Goal: Task Accomplishment & Management: Use online tool/utility

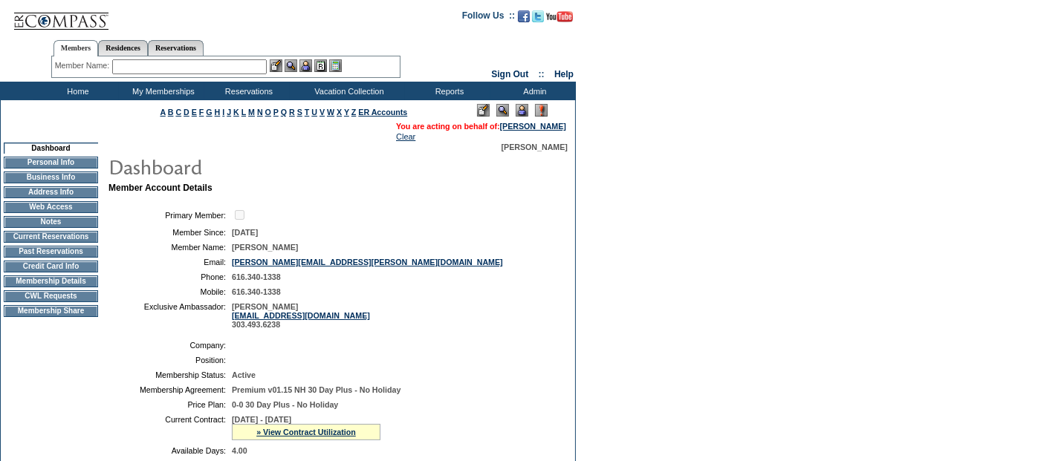
click at [195, 67] on input "text" at bounding box center [189, 66] width 155 height 15
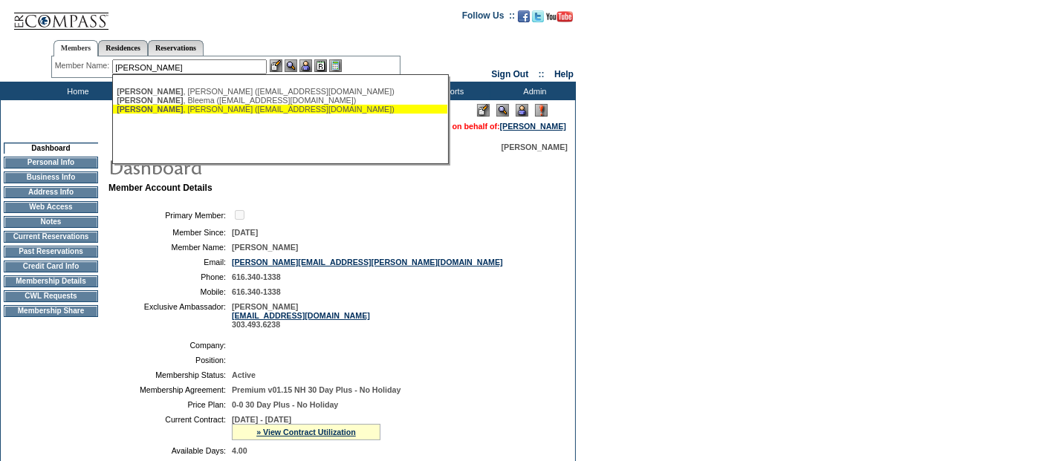
click at [218, 109] on div "[PERSON_NAME] ([EMAIL_ADDRESS][DOMAIN_NAME])" at bounding box center [280, 109] width 327 height 9
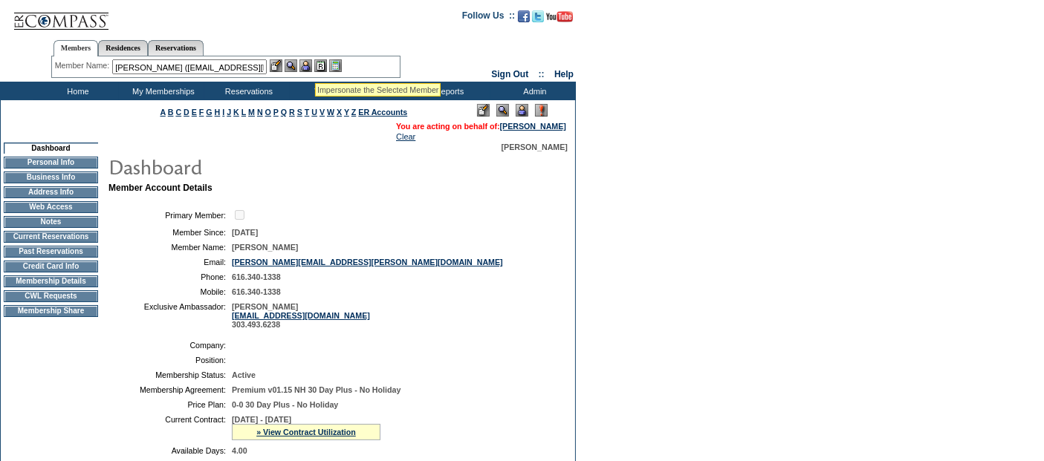
click at [312, 65] on img at bounding box center [305, 65] width 13 height 13
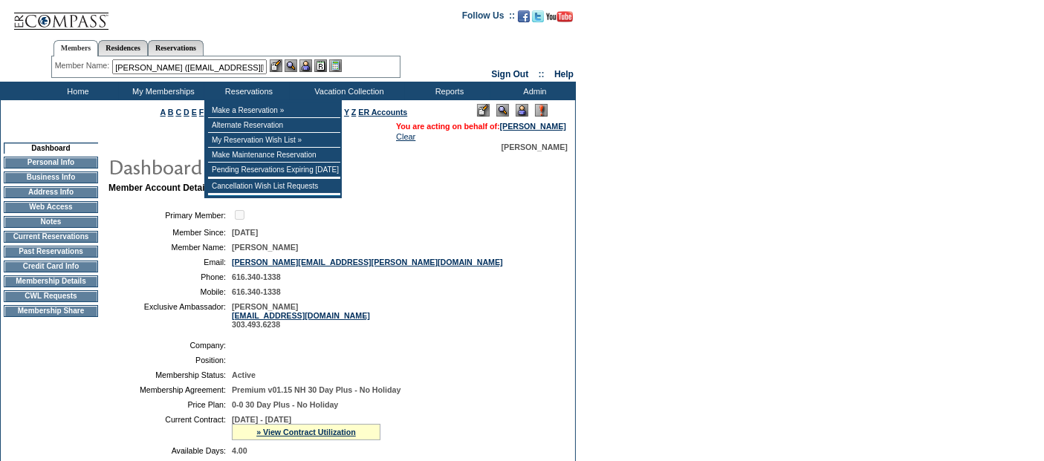
click at [189, 67] on input "[PERSON_NAME] ([EMAIL_ADDRESS][DOMAIN_NAME])" at bounding box center [189, 66] width 155 height 15
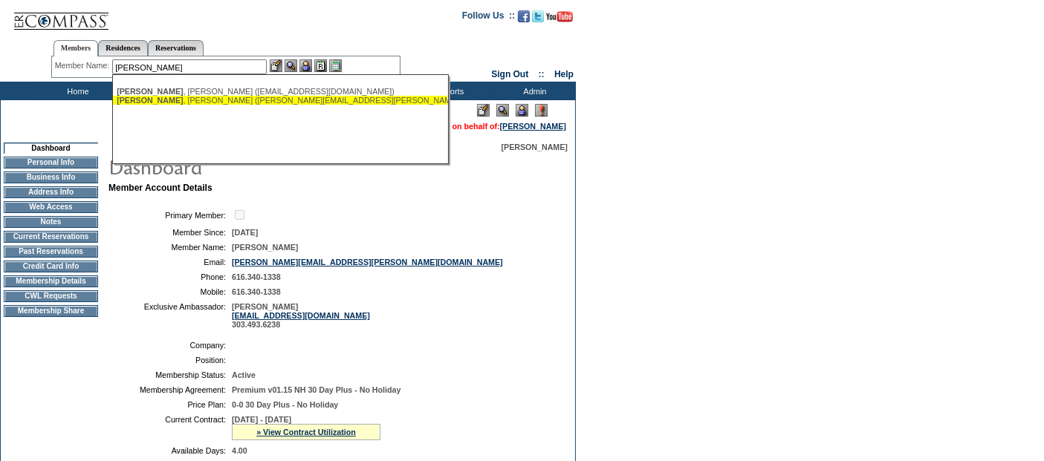
click at [270, 100] on div "[PERSON_NAME] ([PERSON_NAME][EMAIL_ADDRESS][PERSON_NAME][DOMAIN_NAME])" at bounding box center [280, 100] width 327 height 9
type input "[PERSON_NAME] ([PERSON_NAME][EMAIL_ADDRESS][PERSON_NAME][DOMAIN_NAME])"
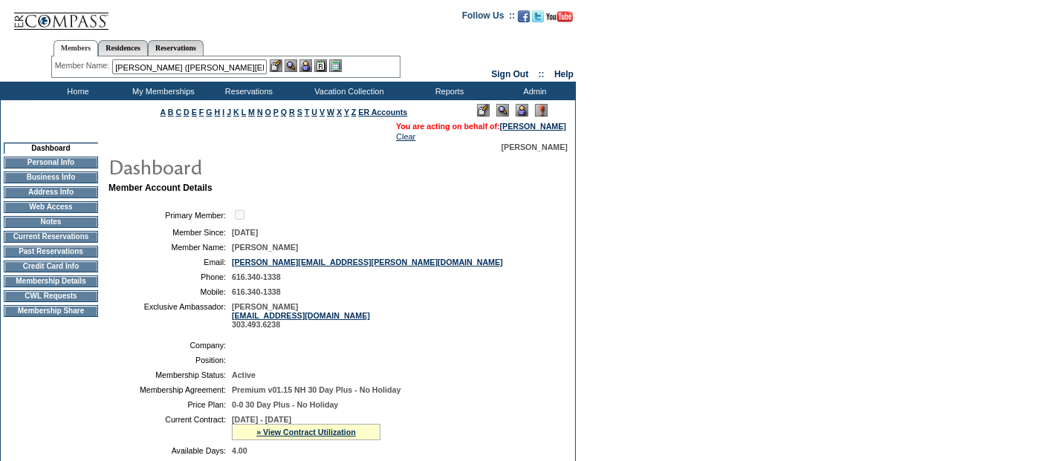
click at [309, 68] on img at bounding box center [305, 65] width 13 height 13
click at [88, 302] on td "CWL Requests" at bounding box center [51, 297] width 94 height 12
